Goal: Transaction & Acquisition: Purchase product/service

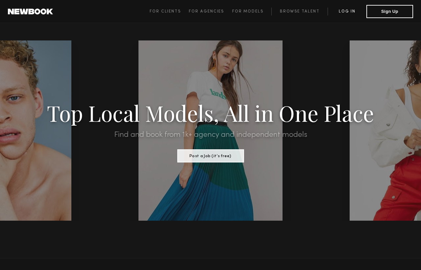
click at [351, 10] on link "Log in" at bounding box center [347, 12] width 39 height 8
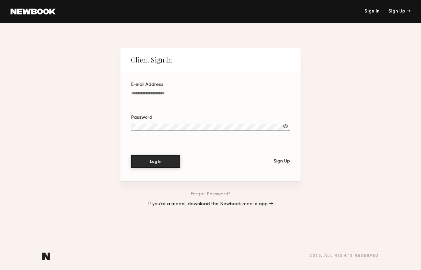
click at [178, 90] on label "E-mail Address" at bounding box center [210, 94] width 159 height 22
click at [178, 91] on input "E-mail Address" at bounding box center [210, 95] width 159 height 8
click at [174, 92] on input "E-mail Address" at bounding box center [210, 95] width 159 height 8
type input "**********"
click at [157, 166] on button "Log In" at bounding box center [155, 161] width 49 height 13
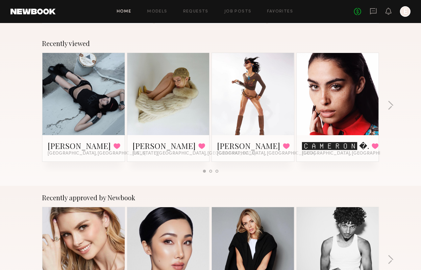
scroll to position [95, 0]
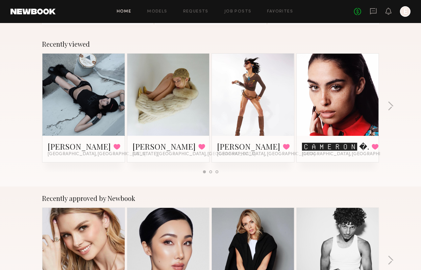
click at [122, 108] on div at bounding box center [83, 95] width 82 height 82
click at [112, 102] on div at bounding box center [83, 95] width 82 height 82
click at [71, 116] on link at bounding box center [83, 95] width 40 height 82
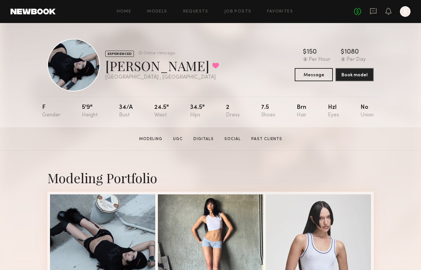
click at [405, 10] on div at bounding box center [405, 11] width 11 height 11
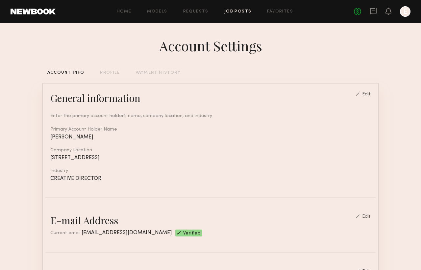
click at [233, 13] on link "Job Posts" at bounding box center [237, 12] width 27 height 4
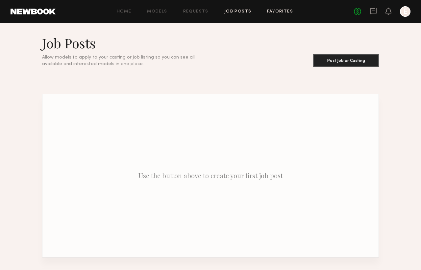
click at [287, 12] on link "Favorites" at bounding box center [280, 12] width 26 height 4
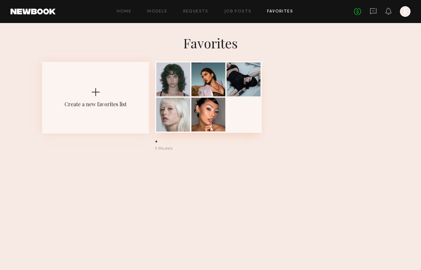
click at [184, 101] on div at bounding box center [173, 115] width 34 height 34
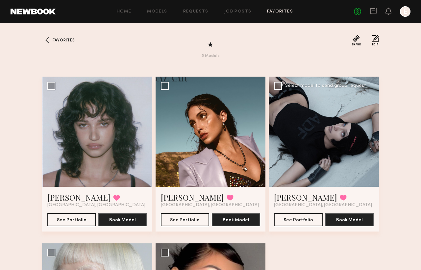
click at [323, 131] on div at bounding box center [324, 132] width 110 height 110
click at [290, 197] on link "[PERSON_NAME]" at bounding box center [305, 197] width 63 height 11
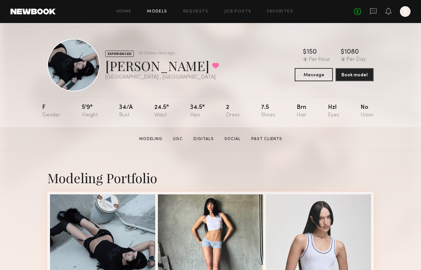
click at [156, 11] on link "Models" at bounding box center [157, 12] width 20 height 4
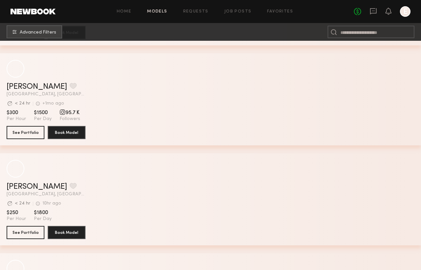
scroll to position [2347, 0]
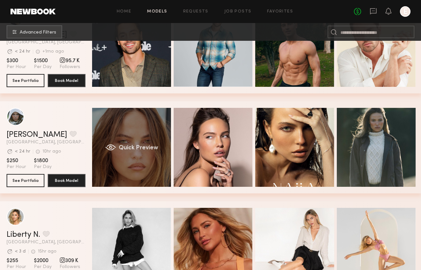
click at [143, 164] on div "Quick Preview" at bounding box center [131, 147] width 79 height 79
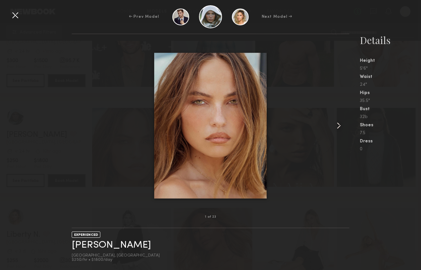
click at [340, 126] on common-icon at bounding box center [339, 125] width 11 height 11
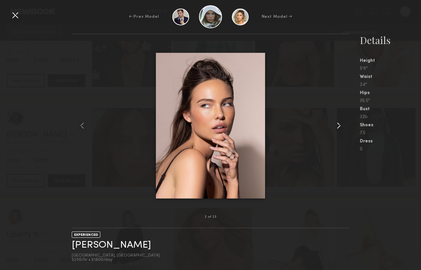
click at [340, 126] on common-icon at bounding box center [339, 125] width 11 height 11
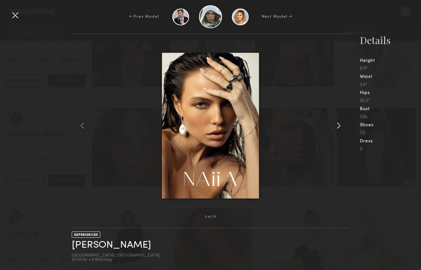
click at [340, 127] on common-icon at bounding box center [339, 125] width 11 height 11
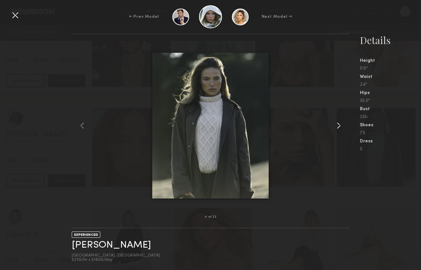
click at [340, 127] on common-icon at bounding box center [339, 125] width 11 height 11
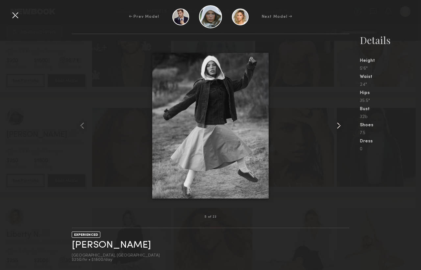
click at [340, 127] on common-icon at bounding box center [339, 125] width 11 height 11
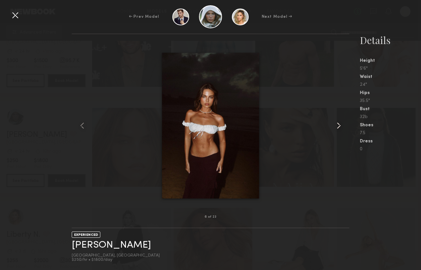
click at [340, 127] on common-icon at bounding box center [339, 125] width 11 height 11
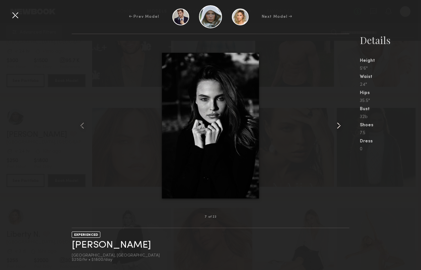
click at [340, 127] on common-icon at bounding box center [339, 125] width 11 height 11
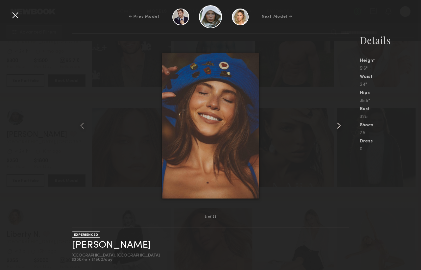
click at [340, 127] on common-icon at bounding box center [339, 125] width 11 height 11
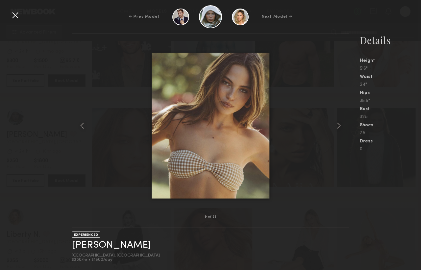
click at [15, 17] on div at bounding box center [15, 15] width 11 height 11
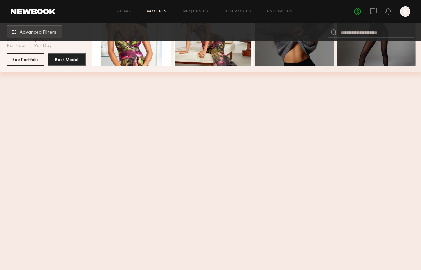
scroll to position [0, 0]
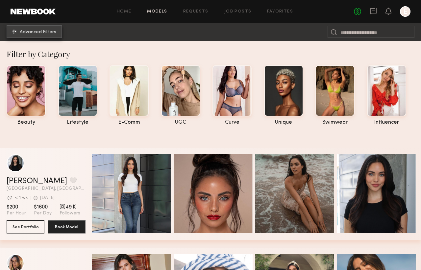
click at [55, 28] on button "Advanced Filters" at bounding box center [35, 31] width 56 height 13
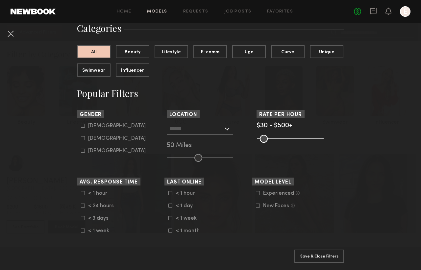
scroll to position [56, 0]
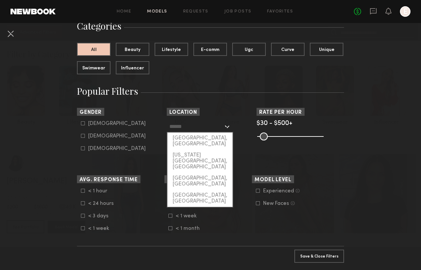
click at [197, 126] on input "text" at bounding box center [196, 126] width 54 height 11
click at [197, 139] on div "[GEOGRAPHIC_DATA], [GEOGRAPHIC_DATA]" at bounding box center [199, 141] width 65 height 17
type input "**********"
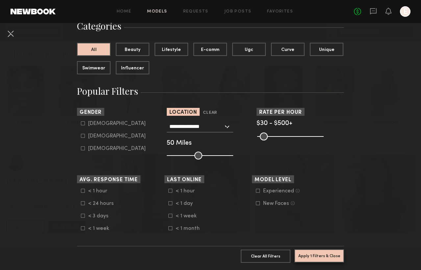
click at [306, 250] on button "Apply 1 Filters & Close" at bounding box center [319, 255] width 50 height 13
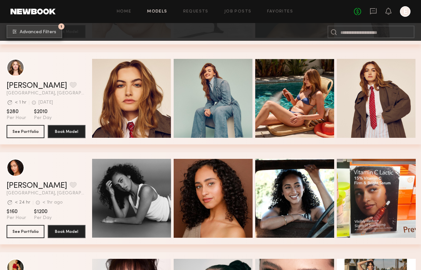
scroll to position [5209, 0]
